Goal: Task Accomplishment & Management: Complete application form

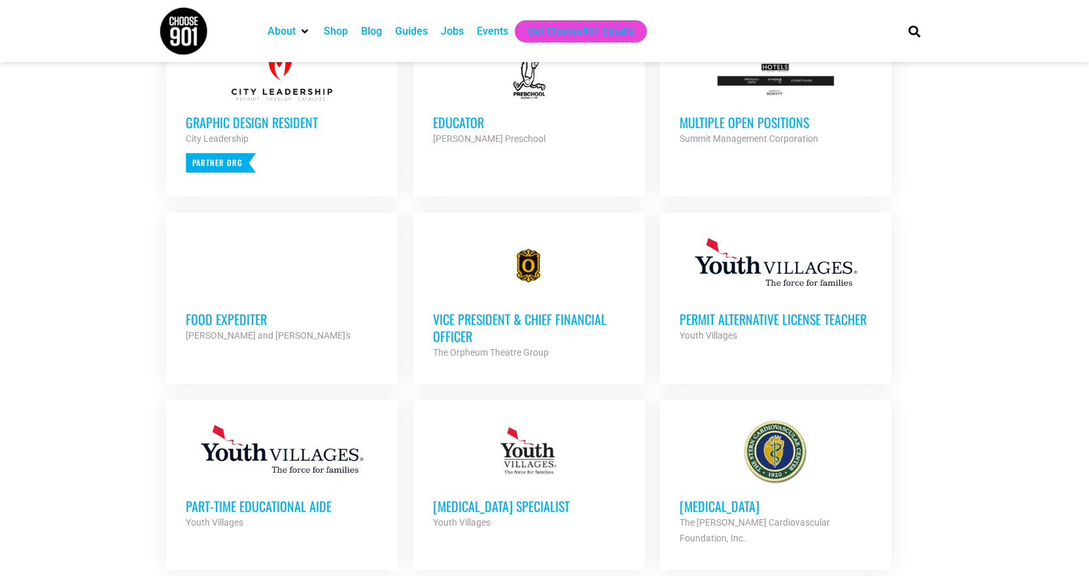
scroll to position [589, 0]
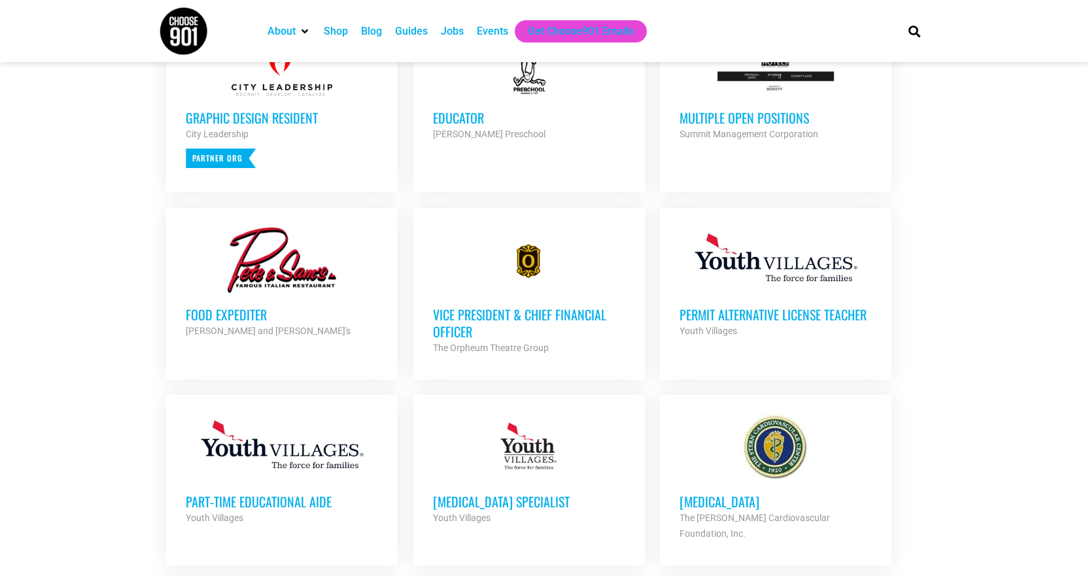
click at [445, 329] on h3 "Vice President & Chief Financial Officer" at bounding box center [529, 323] width 192 height 34
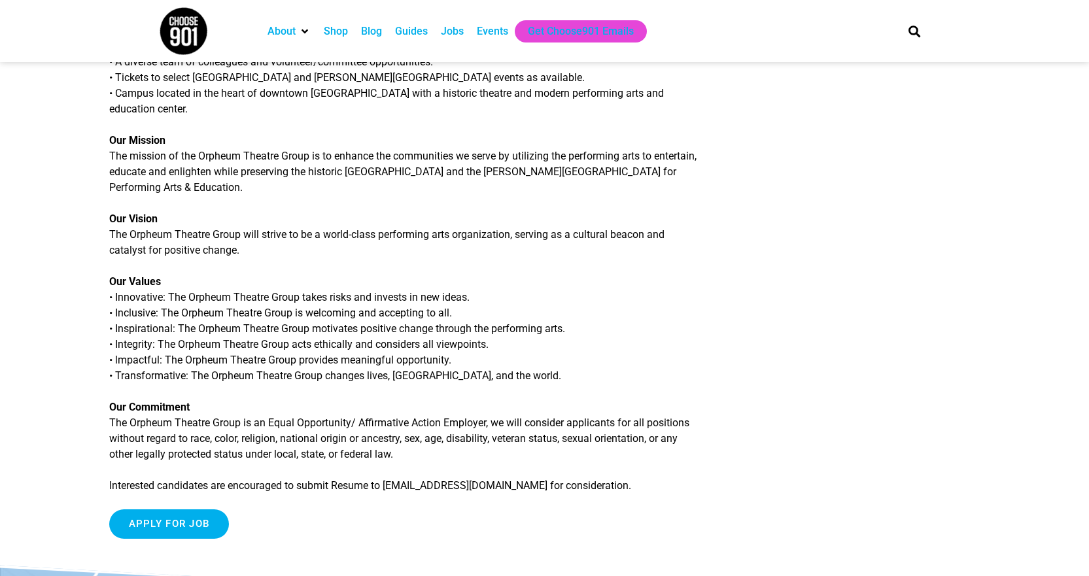
scroll to position [1505, 0]
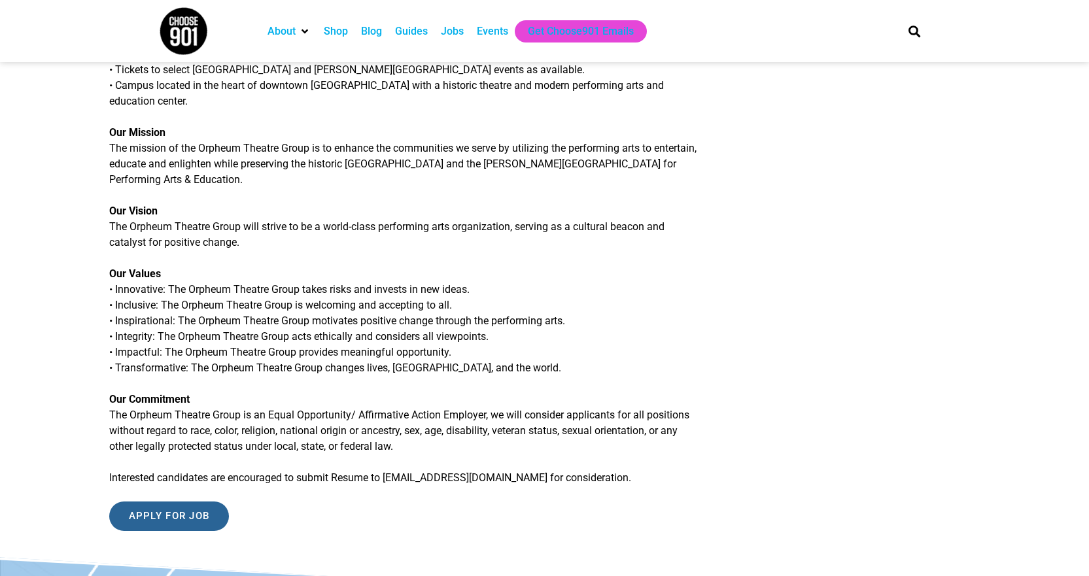
click at [195, 504] on input "Apply for job" at bounding box center [169, 516] width 120 height 29
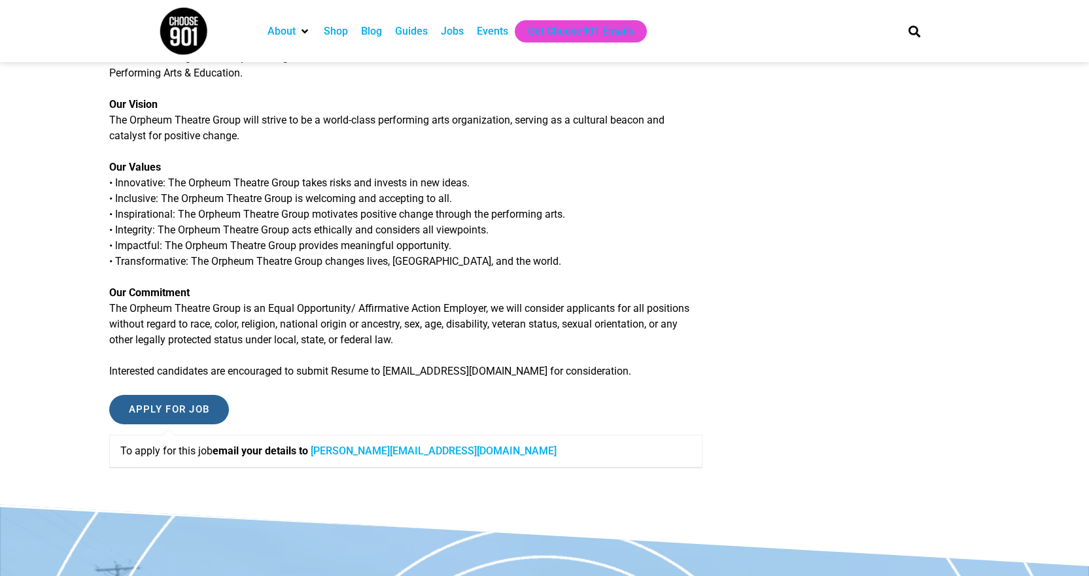
scroll to position [1635, 0]
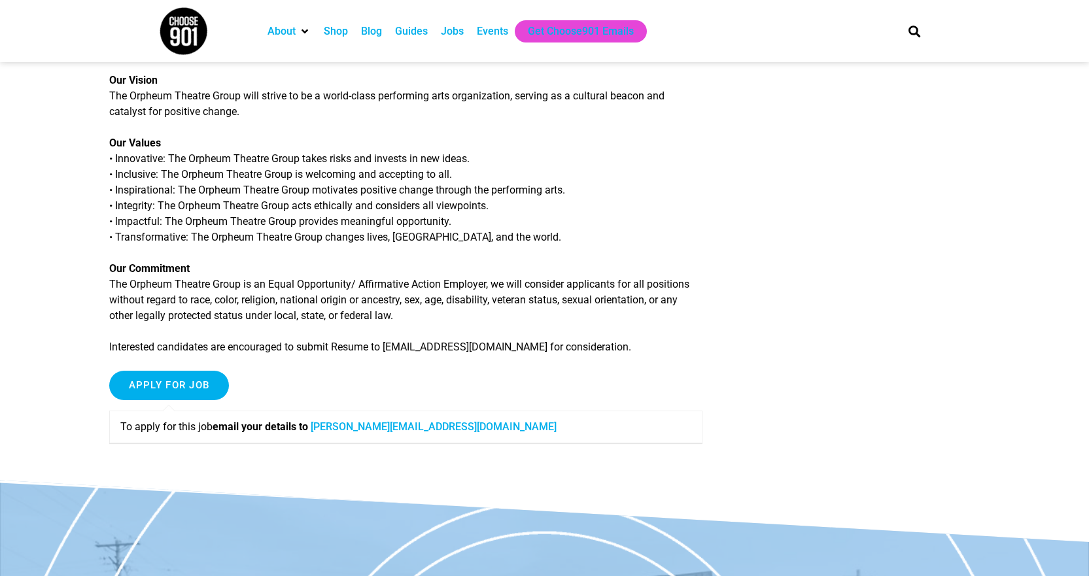
click at [370, 421] on link "barnes@orpheum-memphis.com" at bounding box center [434, 427] width 246 height 12
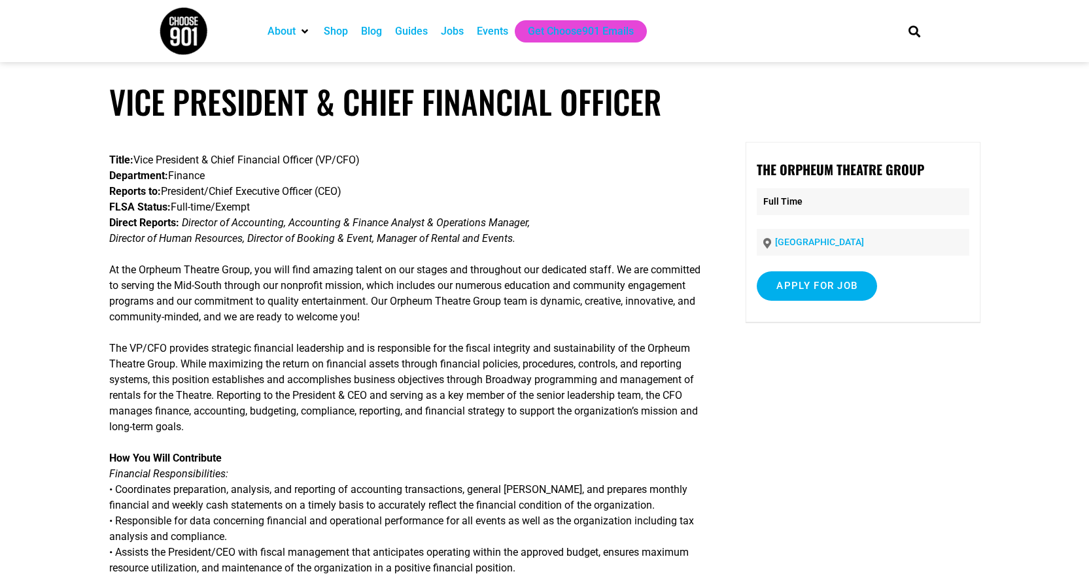
scroll to position [0, 0]
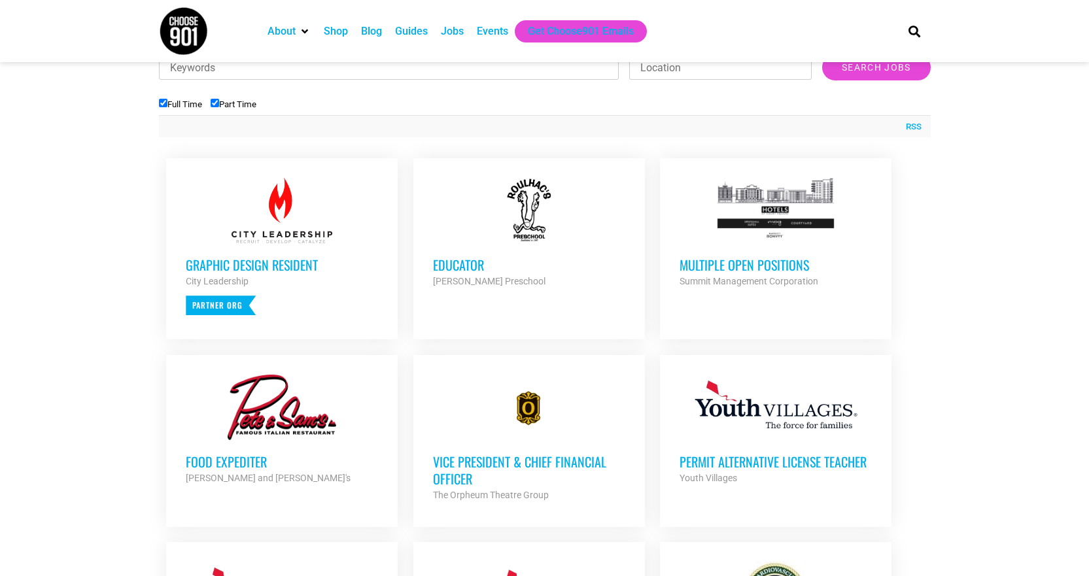
scroll to position [392, 0]
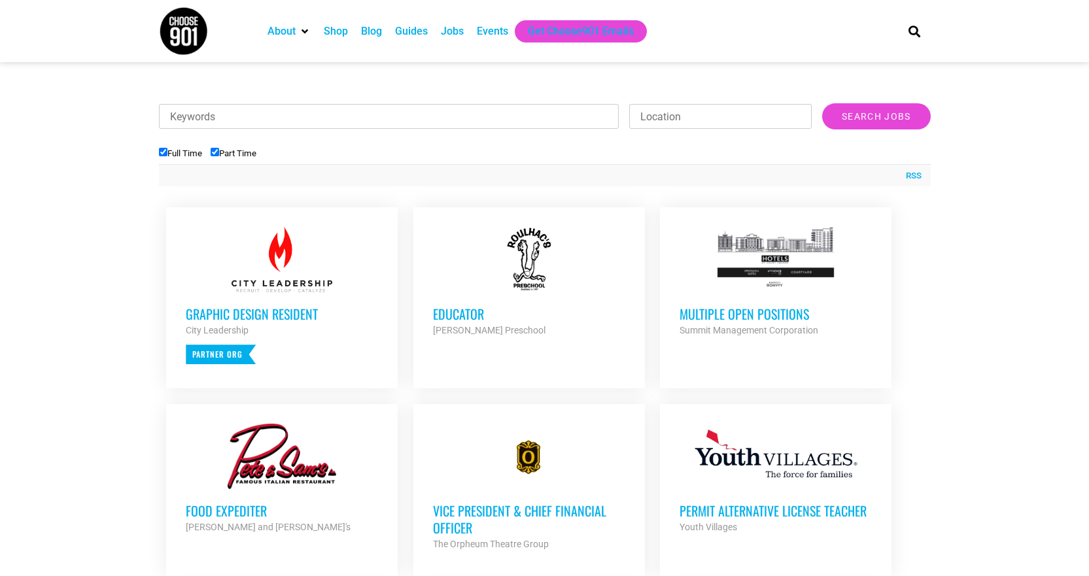
click at [708, 309] on h3 "Multiple Open Positions" at bounding box center [776, 313] width 192 height 17
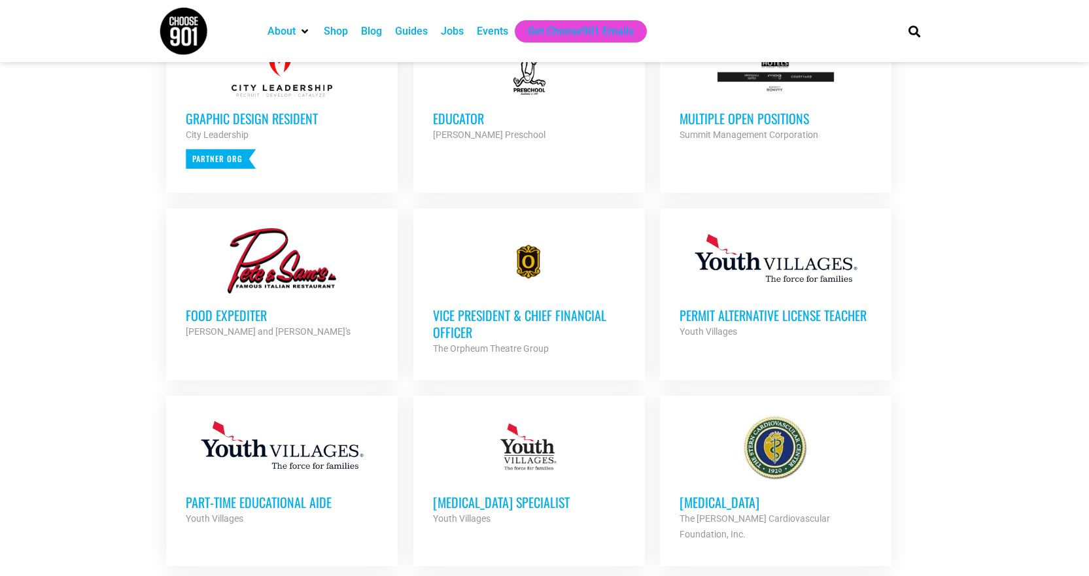
scroll to position [589, 0]
click at [455, 313] on h3 "Vice President & Chief Financial Officer" at bounding box center [529, 323] width 192 height 34
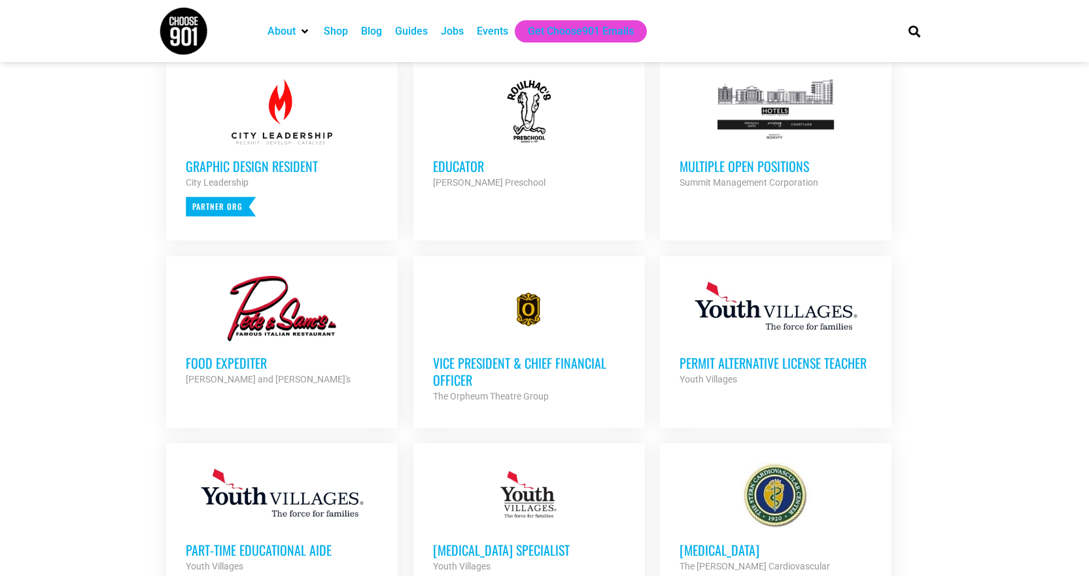
scroll to position [720, 0]
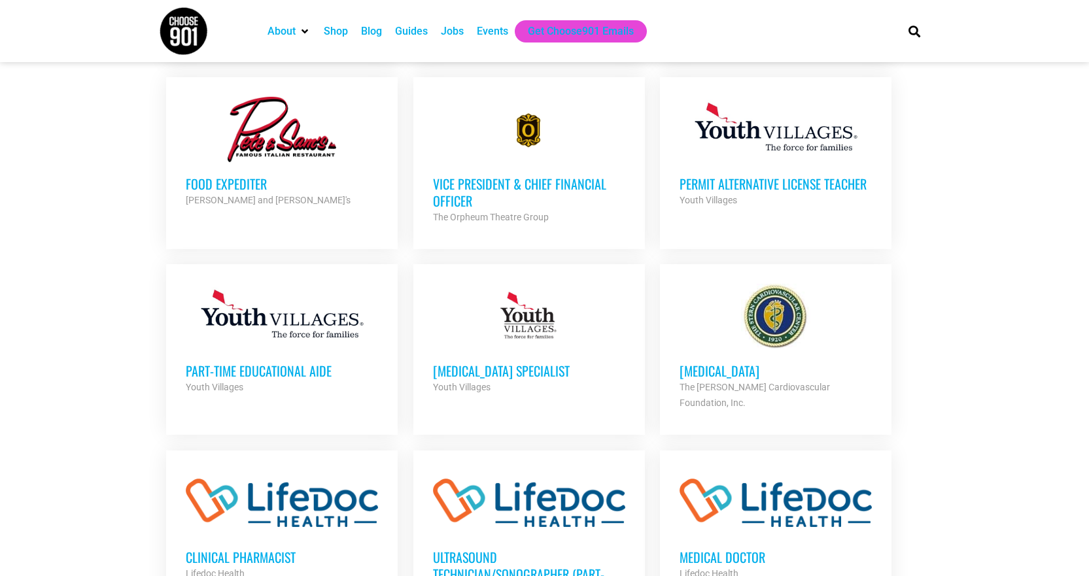
click at [457, 200] on h3 "Vice President & Chief Financial Officer" at bounding box center [529, 192] width 192 height 34
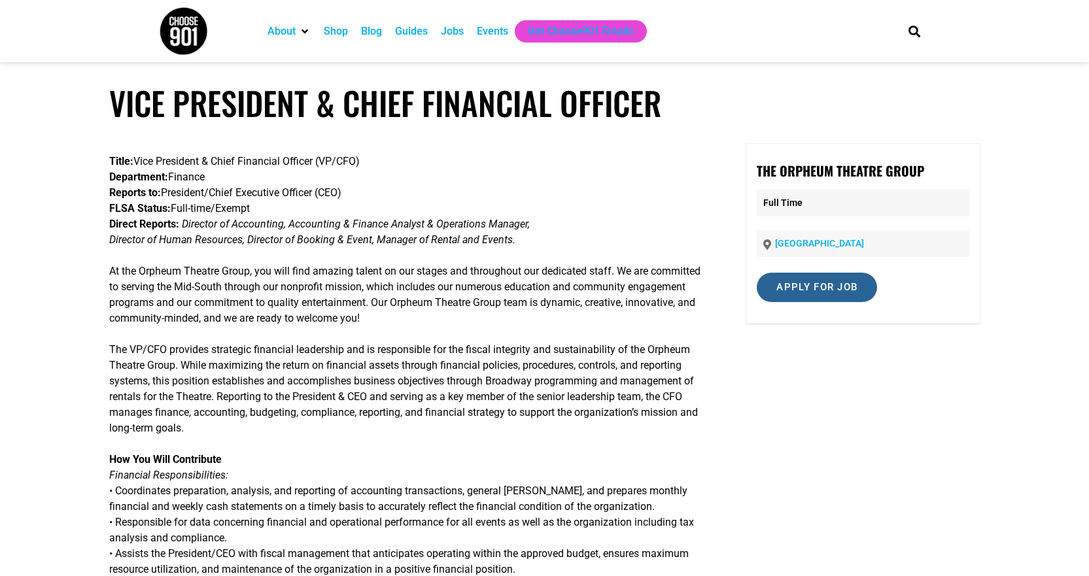
click at [783, 290] on input "Apply for job" at bounding box center [817, 287] width 120 height 29
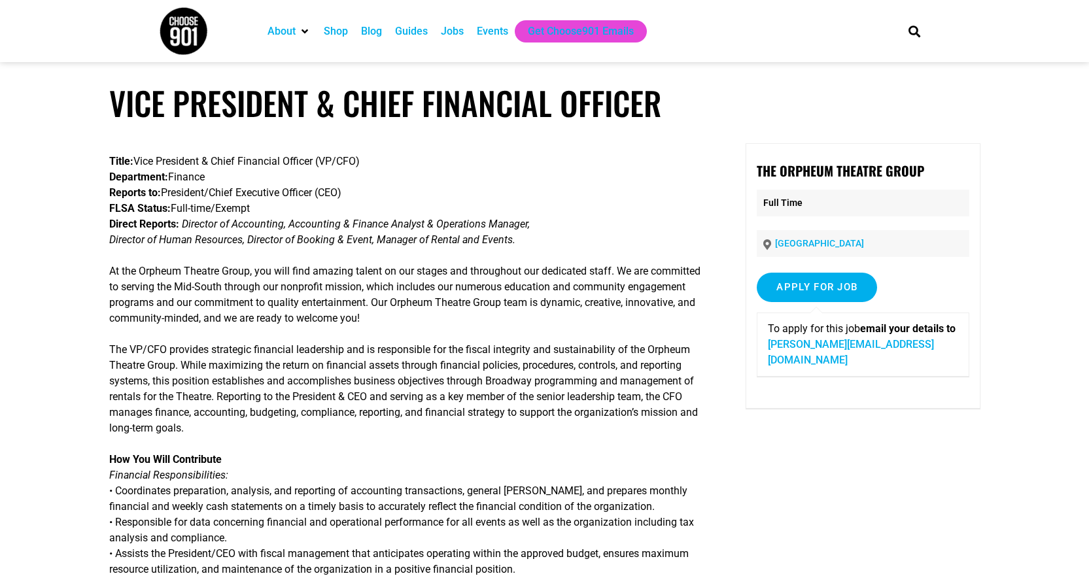
click at [816, 348] on link "barnes@orpheum-memphis.com" at bounding box center [851, 352] width 166 height 28
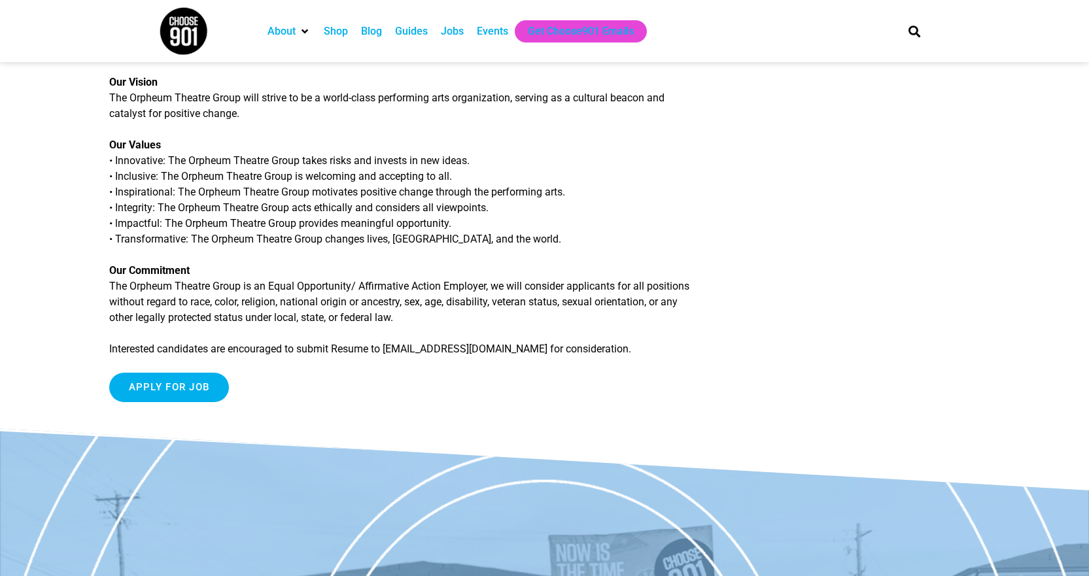
scroll to position [1425, 0]
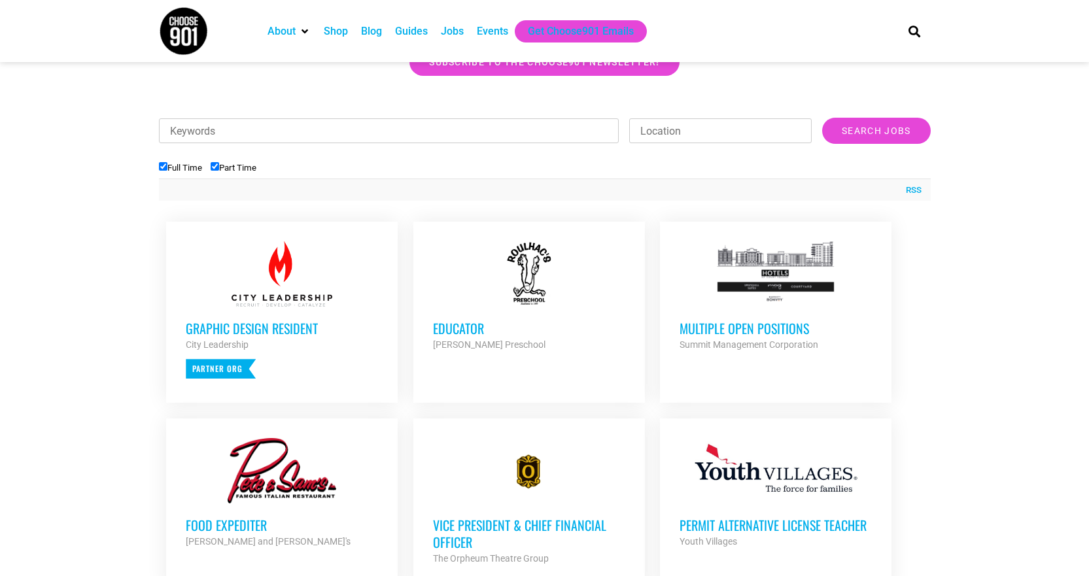
scroll to position [523, 0]
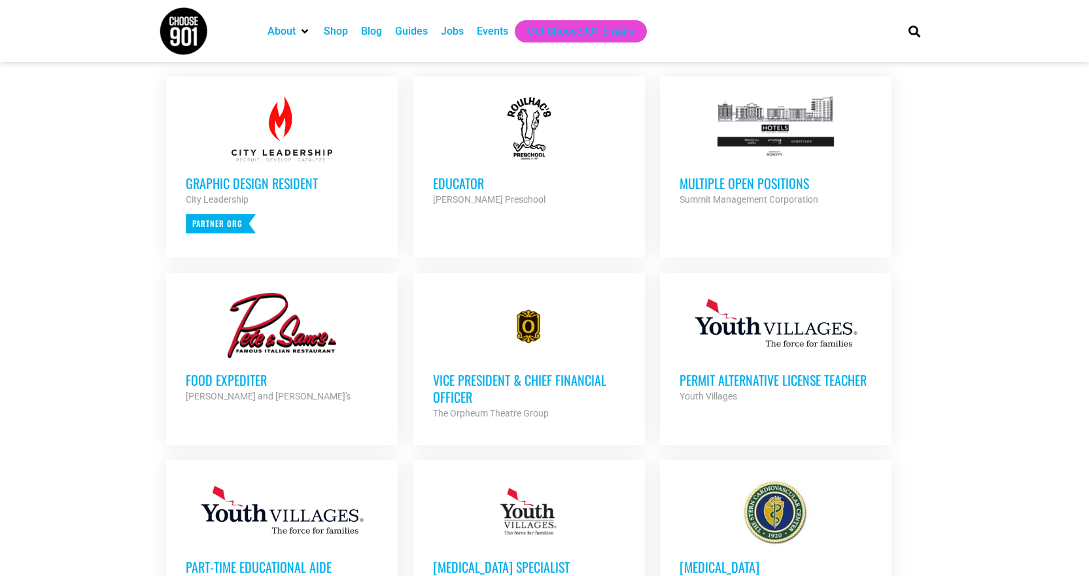
click at [453, 393] on h3 "Vice President & Chief Financial Officer" at bounding box center [529, 389] width 192 height 34
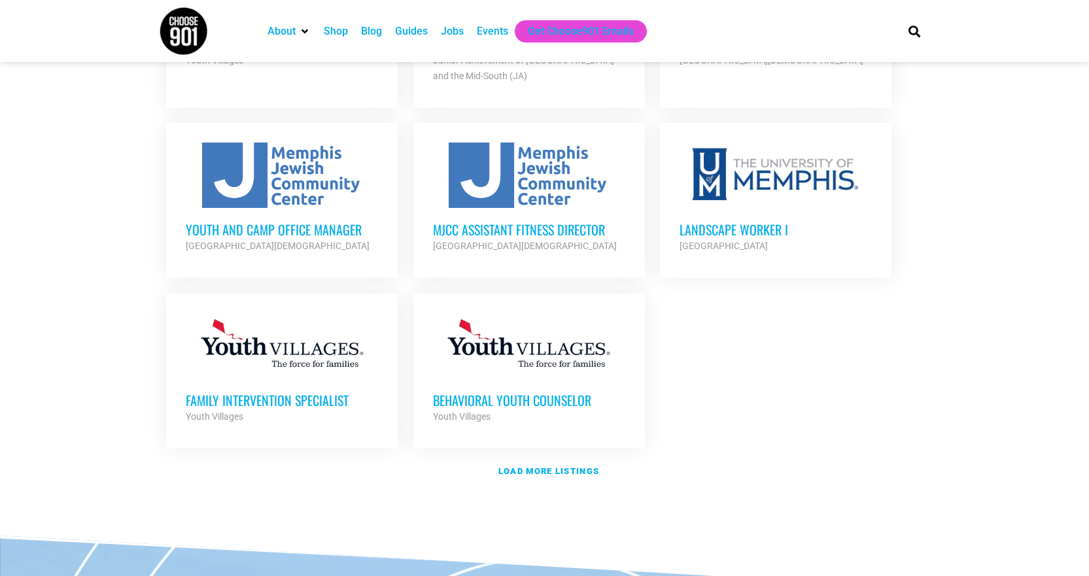
scroll to position [1503, 0]
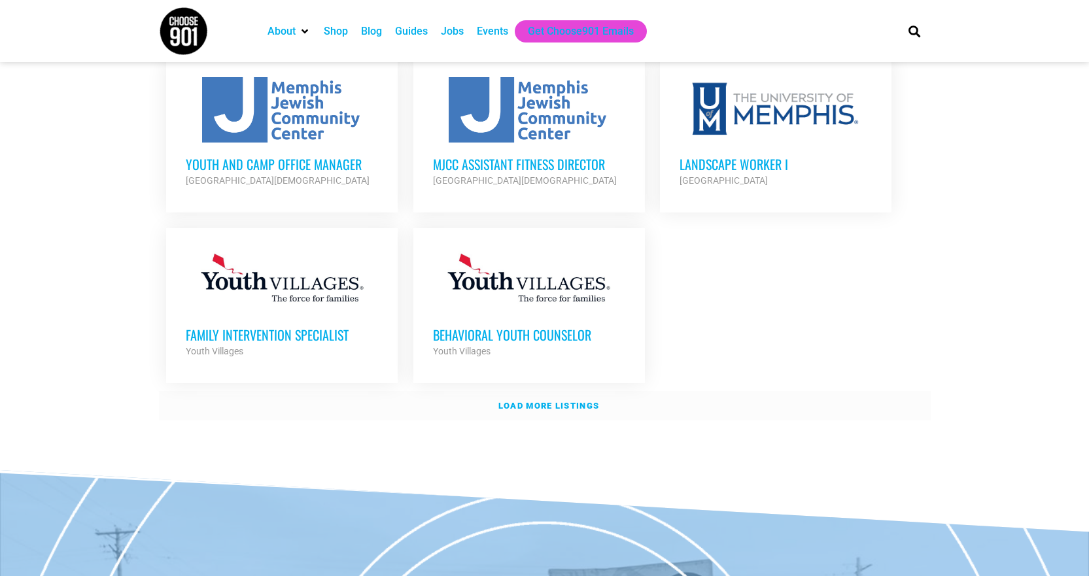
click at [526, 401] on strong "Load more listings" at bounding box center [548, 406] width 101 height 10
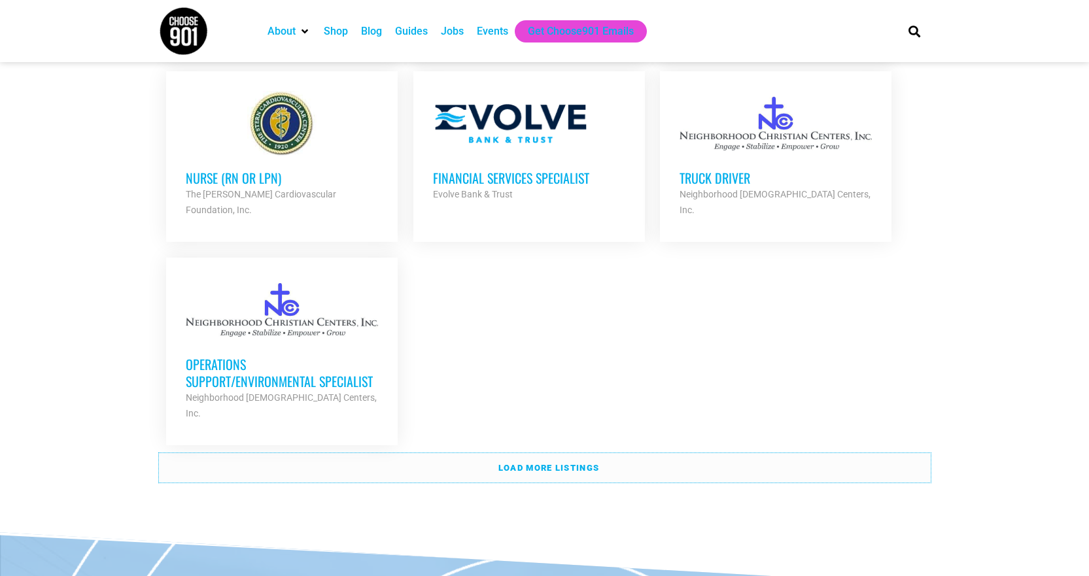
scroll to position [2812, 0]
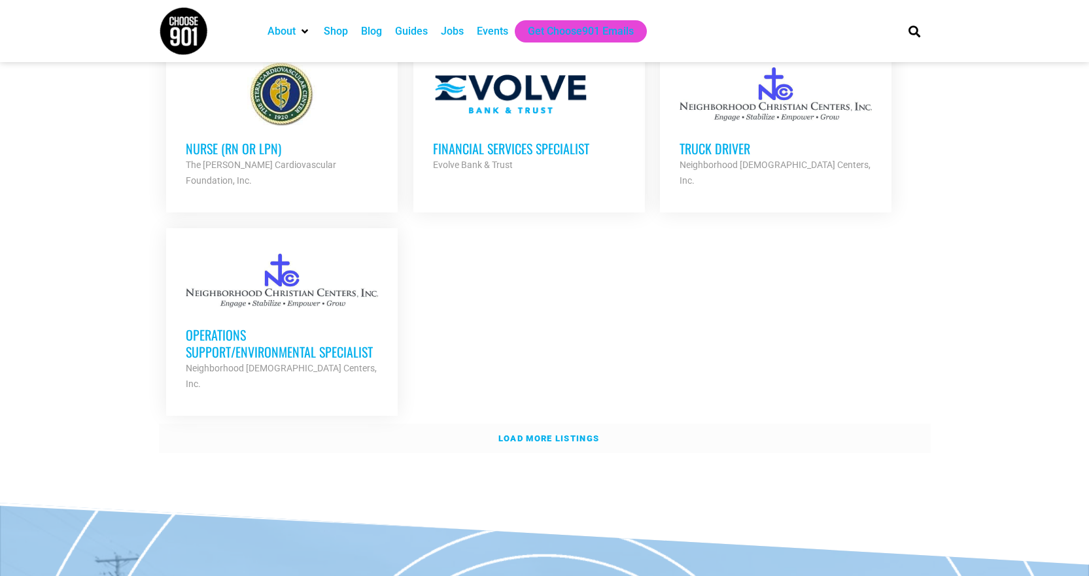
click at [567, 434] on strong "Load more listings" at bounding box center [548, 439] width 101 height 10
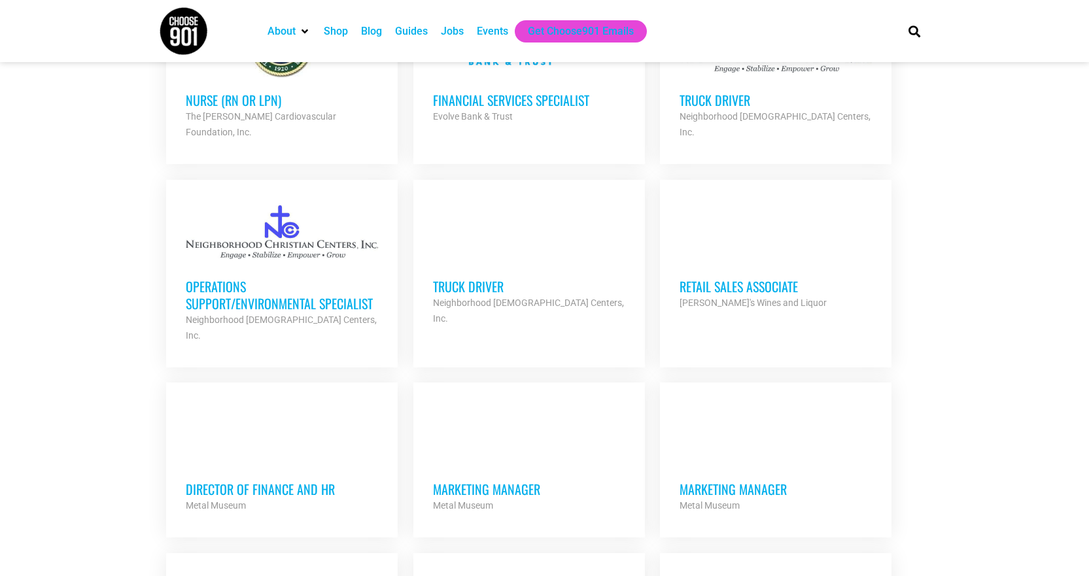
scroll to position [3008, 0]
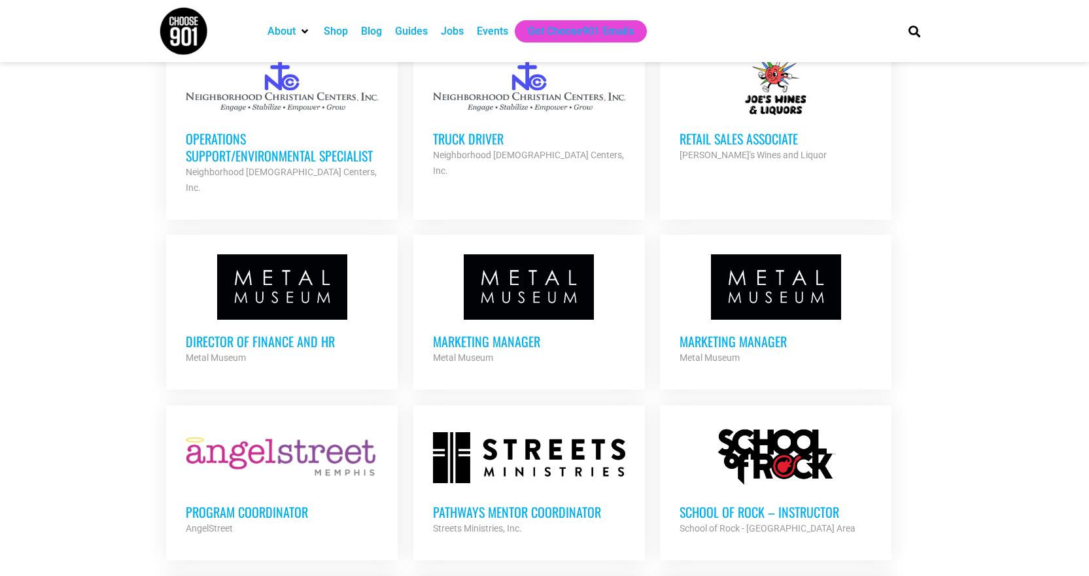
click at [319, 254] on div at bounding box center [282, 286] width 192 height 65
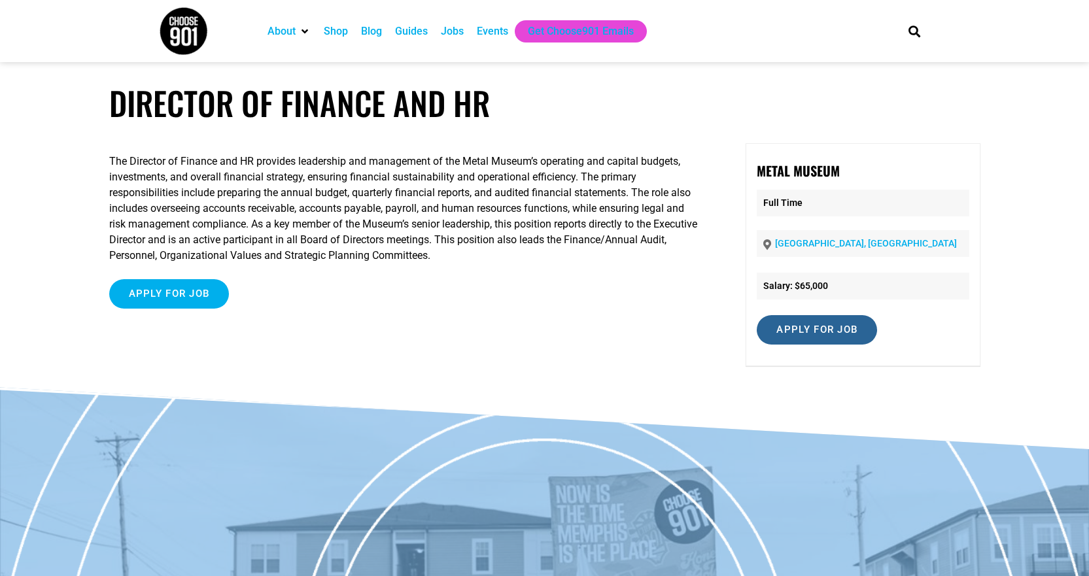
click at [793, 324] on input "Apply for job" at bounding box center [817, 329] width 120 height 29
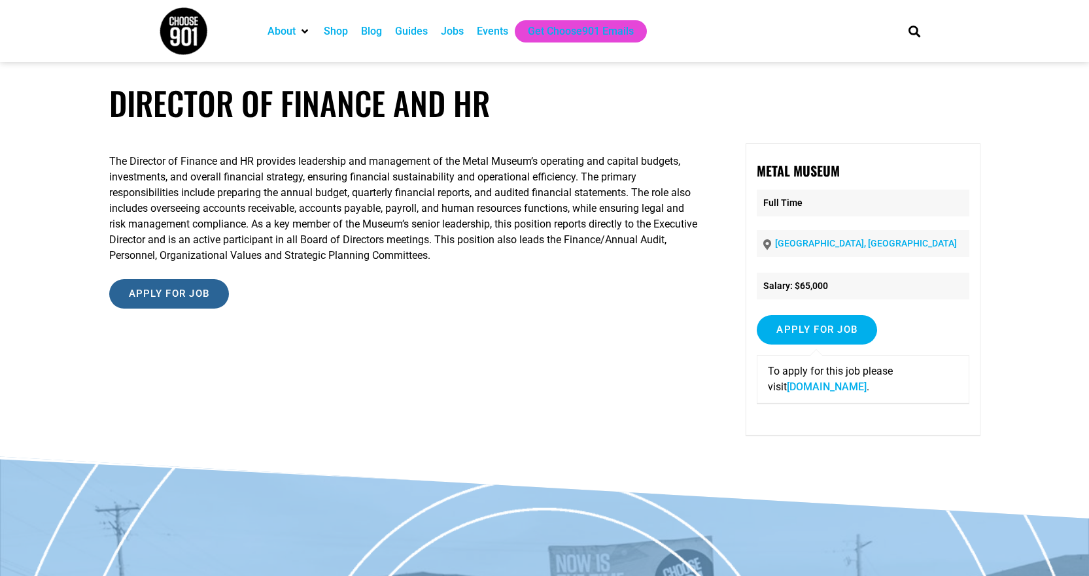
click at [151, 294] on input "Apply for job" at bounding box center [169, 293] width 120 height 29
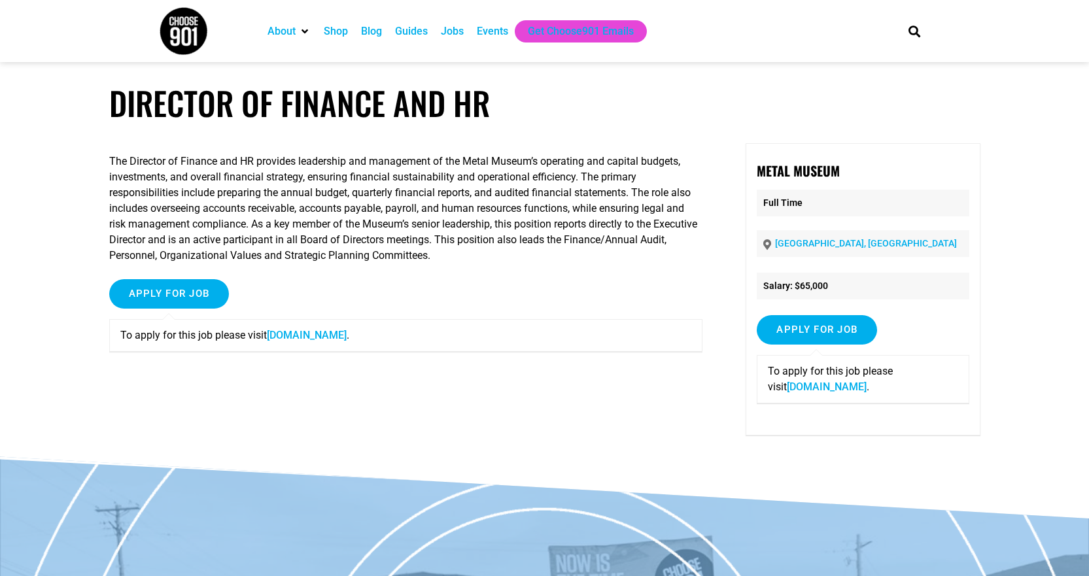
click at [340, 338] on link "www.metalmuseum.org" at bounding box center [307, 335] width 80 height 12
